Goal: Transaction & Acquisition: Obtain resource

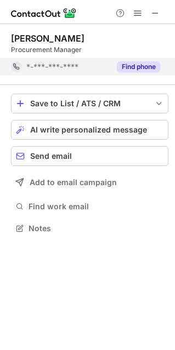
scroll to position [5, 5]
click at [145, 63] on button "Find phone" at bounding box center [138, 66] width 43 height 11
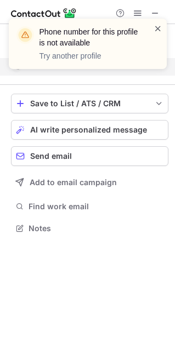
click at [157, 29] on span at bounding box center [157, 28] width 9 height 11
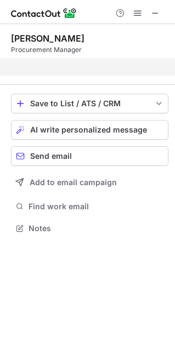
click at [156, 10] on div "Phone number for this profile is not available Try another profile" at bounding box center [87, 48] width 175 height 81
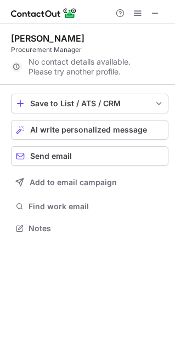
click at [156, 14] on span at bounding box center [155, 13] width 9 height 9
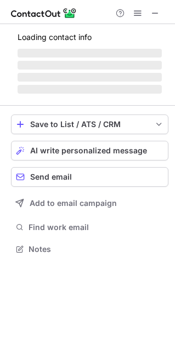
scroll to position [248, 175]
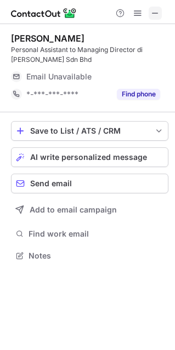
click at [158, 15] on span at bounding box center [155, 13] width 9 height 9
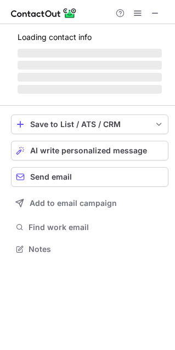
scroll to position [238, 175]
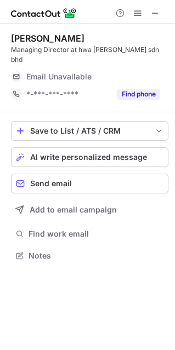
click at [134, 89] on button "Find phone" at bounding box center [138, 94] width 43 height 11
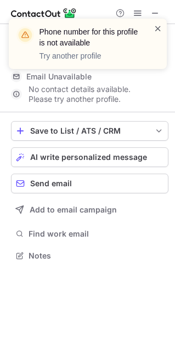
click at [155, 27] on span at bounding box center [157, 28] width 9 height 11
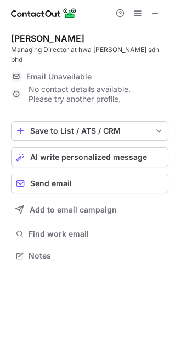
click at [155, 12] on div "Phone number for this profile is not available Try another profile" at bounding box center [87, 19] width 175 height 22
click at [155, 12] on span at bounding box center [155, 13] width 9 height 9
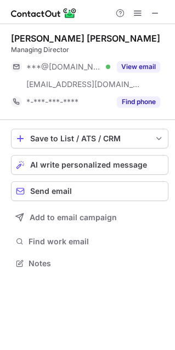
scroll to position [255, 175]
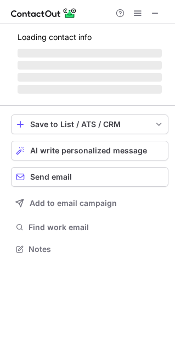
scroll to position [238, 175]
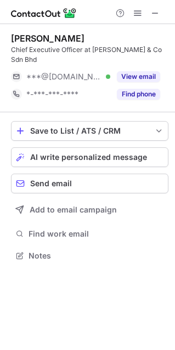
click at [145, 71] on button "View email" at bounding box center [138, 76] width 43 height 11
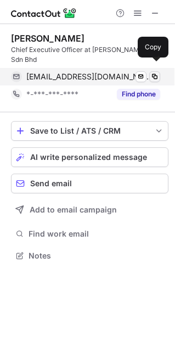
click at [159, 71] on button at bounding box center [154, 76] width 11 height 11
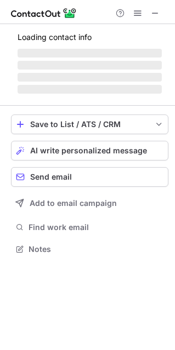
scroll to position [238, 175]
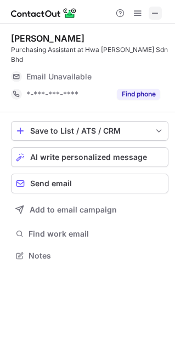
click at [157, 13] on span at bounding box center [155, 13] width 9 height 9
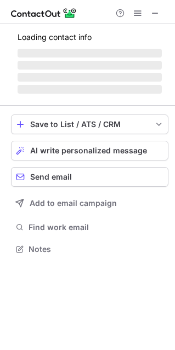
scroll to position [255, 175]
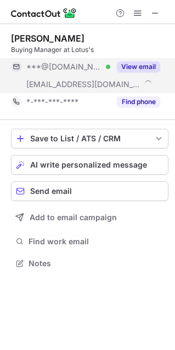
click at [138, 61] on button "View email" at bounding box center [138, 66] width 43 height 11
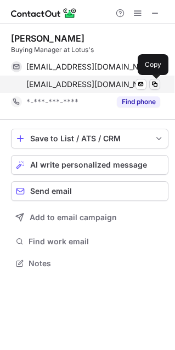
click at [157, 86] on span at bounding box center [154, 84] width 9 height 9
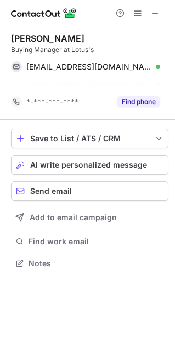
scroll to position [238, 175]
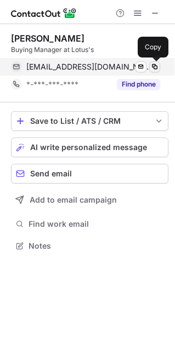
click at [159, 67] on button at bounding box center [154, 66] width 11 height 11
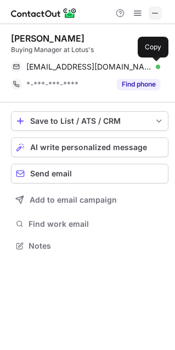
click at [150, 14] on button at bounding box center [155, 13] width 13 height 13
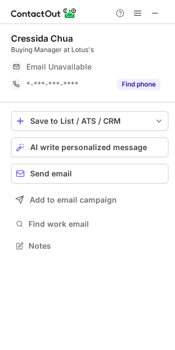
scroll to position [255, 175]
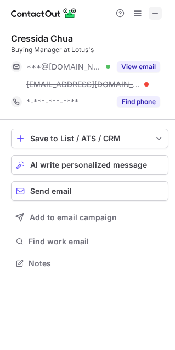
click at [157, 9] on span at bounding box center [155, 13] width 9 height 9
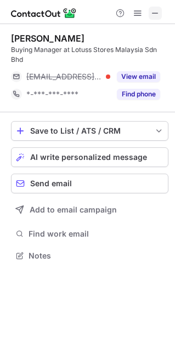
scroll to position [5, 5]
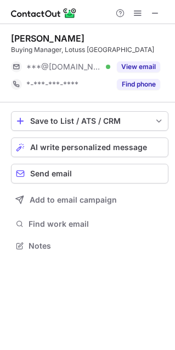
scroll to position [238, 175]
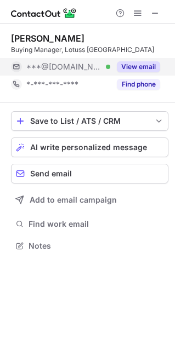
click at [153, 67] on button "View email" at bounding box center [138, 66] width 43 height 11
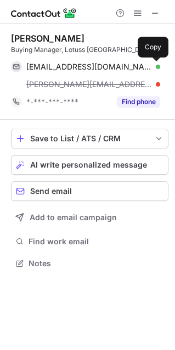
scroll to position [255, 175]
click at [153, 67] on span at bounding box center [154, 66] width 9 height 9
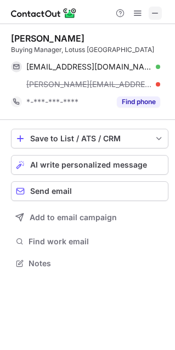
click at [155, 10] on span at bounding box center [155, 13] width 9 height 9
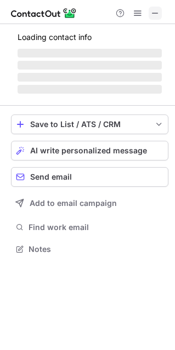
scroll to position [248, 175]
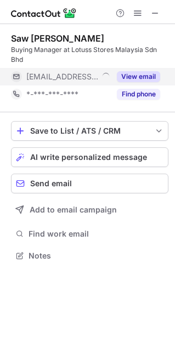
click at [139, 72] on button "View email" at bounding box center [138, 76] width 43 height 11
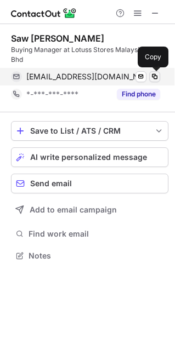
click at [157, 78] on span at bounding box center [154, 76] width 9 height 9
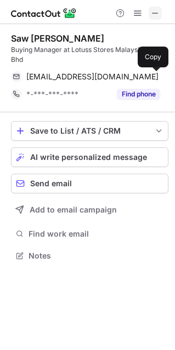
click at [155, 12] on span at bounding box center [155, 13] width 9 height 9
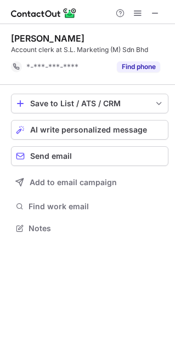
scroll to position [5, 5]
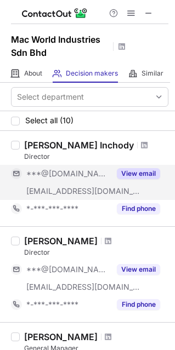
click at [129, 166] on div "View email" at bounding box center [135, 174] width 50 height 18
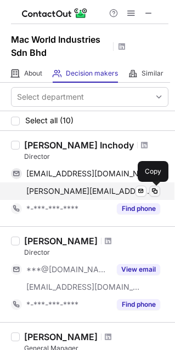
click at [155, 191] on span at bounding box center [154, 191] width 9 height 9
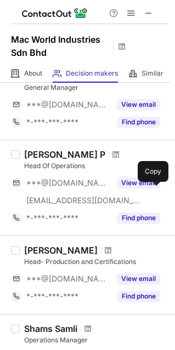
scroll to position [273, 0]
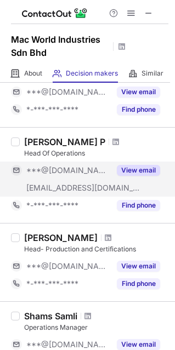
click at [128, 168] on button "View email" at bounding box center [138, 170] width 43 height 11
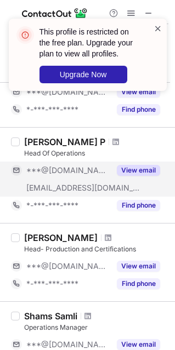
click at [158, 25] on span at bounding box center [157, 28] width 9 height 11
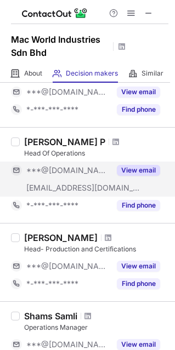
click at [149, 10] on div "This profile is restricted on the free plan. Upgrade your plan to view all prof…" at bounding box center [87, 59] width 175 height 103
click at [149, 15] on span at bounding box center [148, 13] width 9 height 9
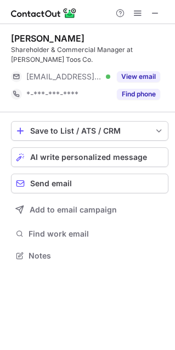
scroll to position [248, 175]
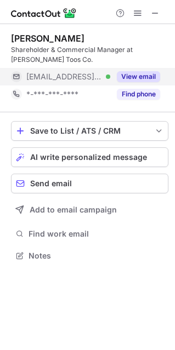
click at [126, 74] on button "View email" at bounding box center [138, 76] width 43 height 11
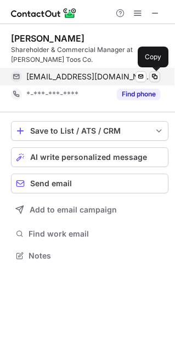
click at [153, 79] on span at bounding box center [154, 76] width 9 height 9
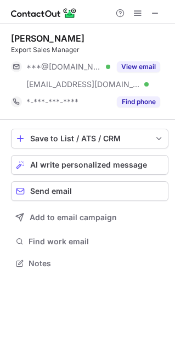
scroll to position [255, 175]
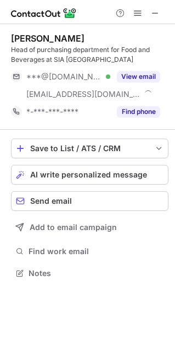
scroll to position [265, 175]
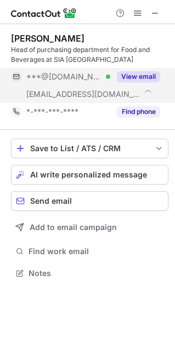
click at [140, 73] on button "View email" at bounding box center [138, 76] width 43 height 11
